Goal: Task Accomplishment & Management: Use online tool/utility

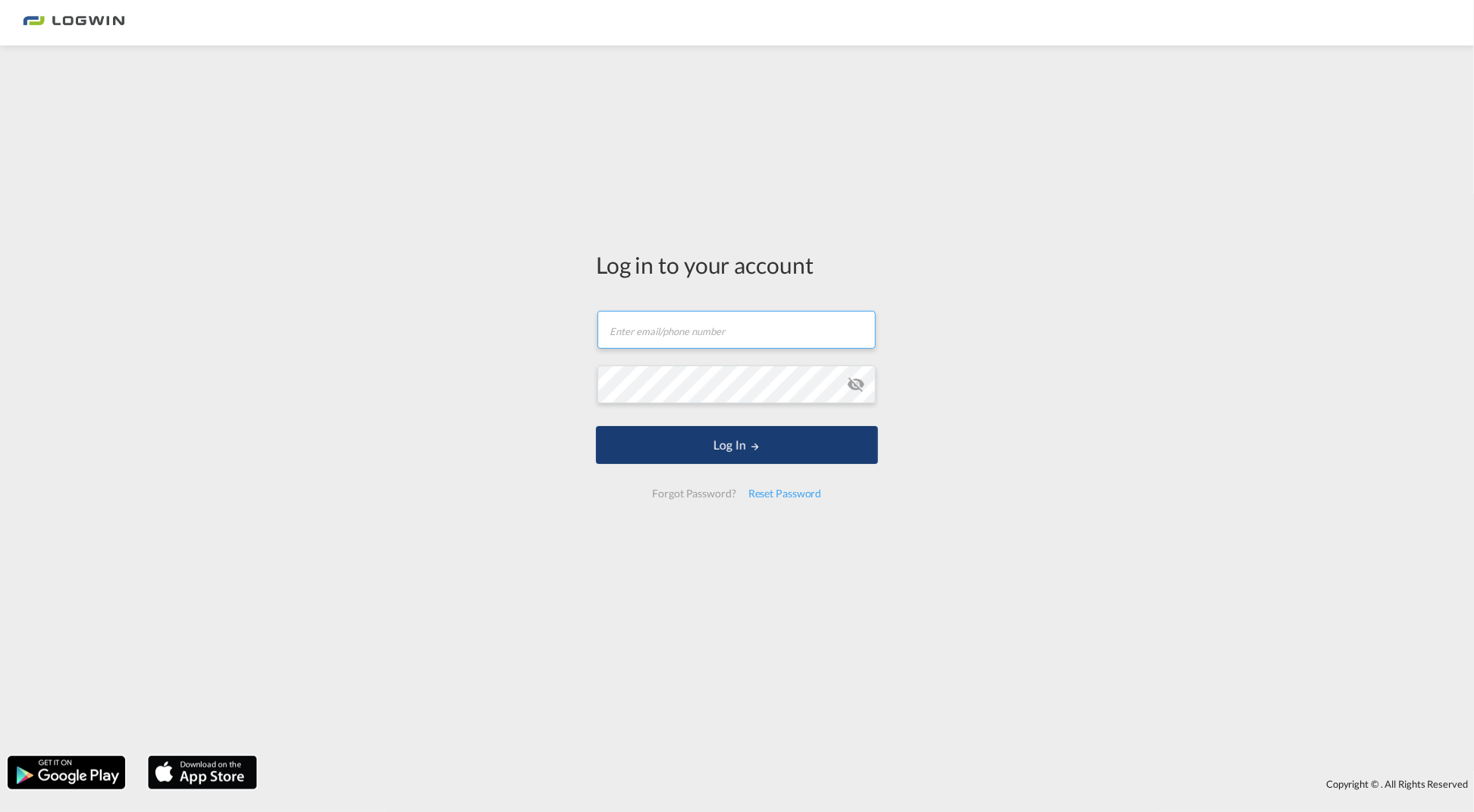
type input "[PERSON_NAME][EMAIL_ADDRESS][PERSON_NAME][DOMAIN_NAME]"
click at [721, 438] on button "Log In" at bounding box center [737, 445] width 282 height 38
